Goal: Navigation & Orientation: Find specific page/section

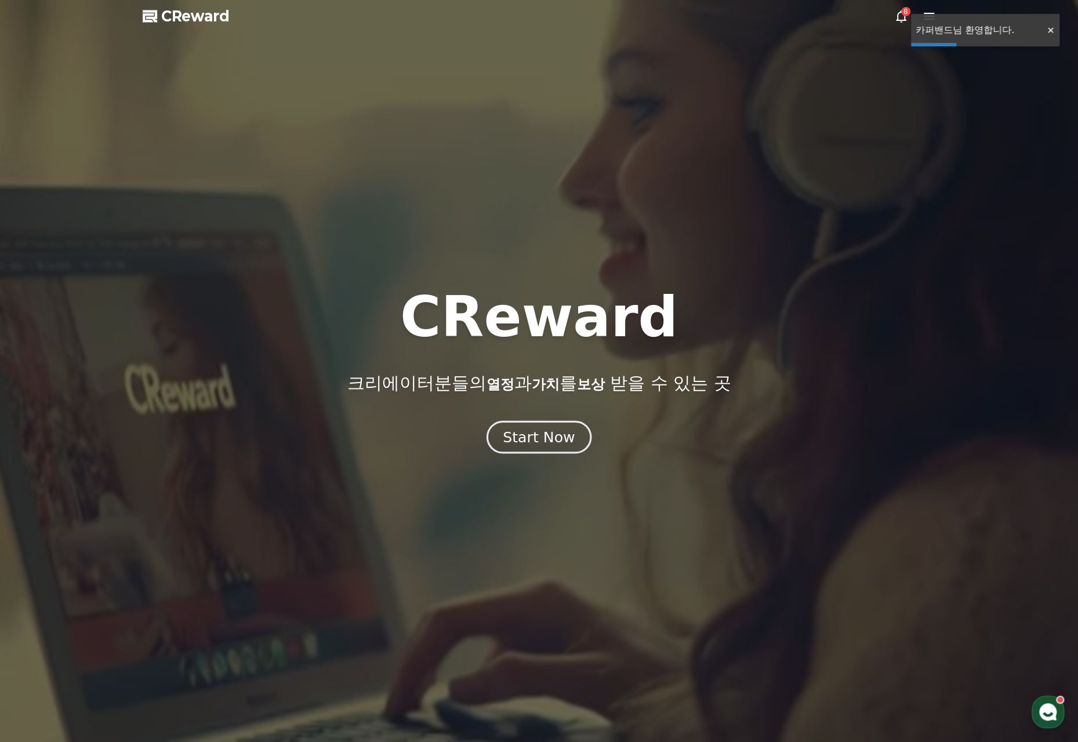
click at [525, 440] on div "Start Now" at bounding box center [539, 437] width 72 height 20
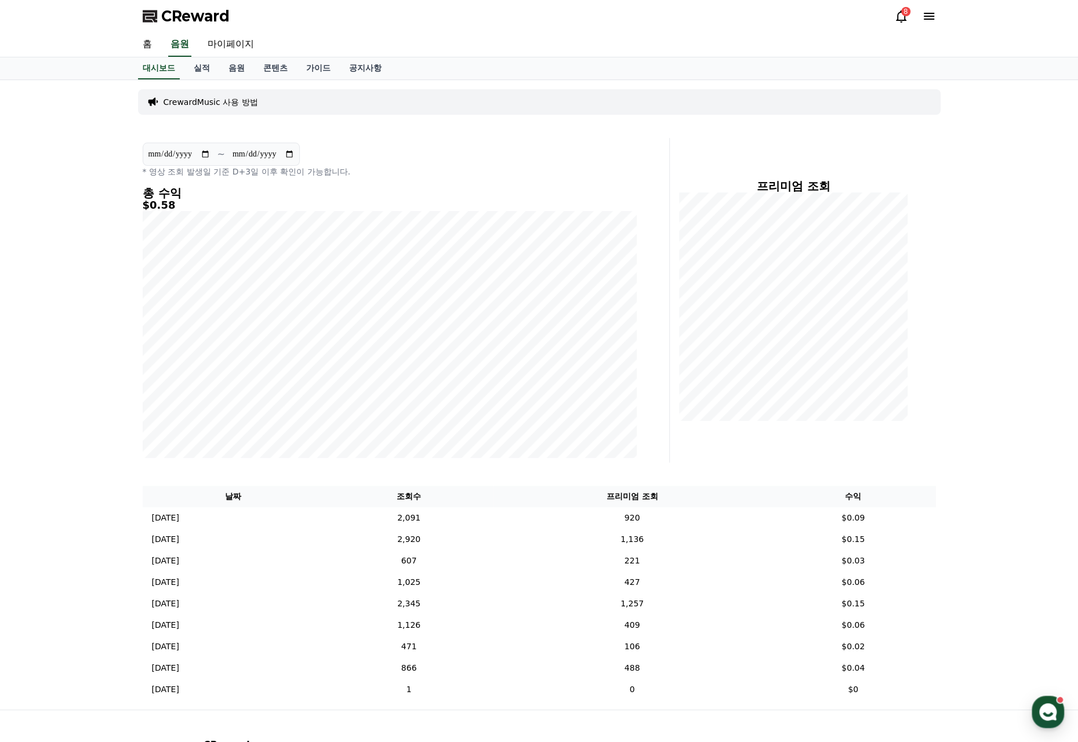
click at [897, 16] on icon at bounding box center [901, 16] width 10 height 12
